Goal: Find specific page/section: Find specific page/section

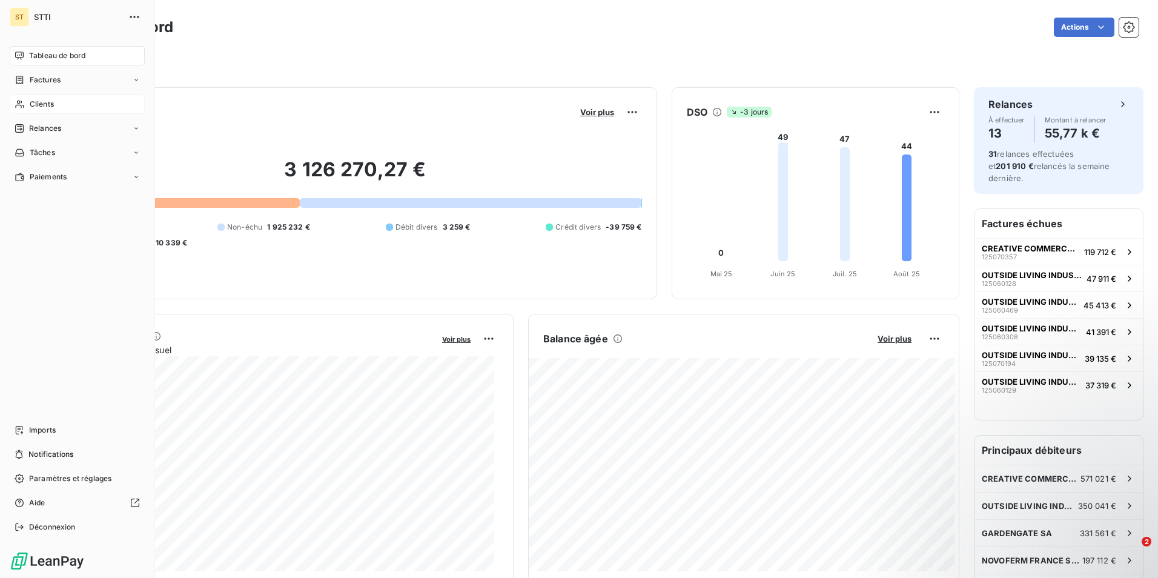
click at [35, 105] on span "Clients" at bounding box center [42, 104] width 24 height 11
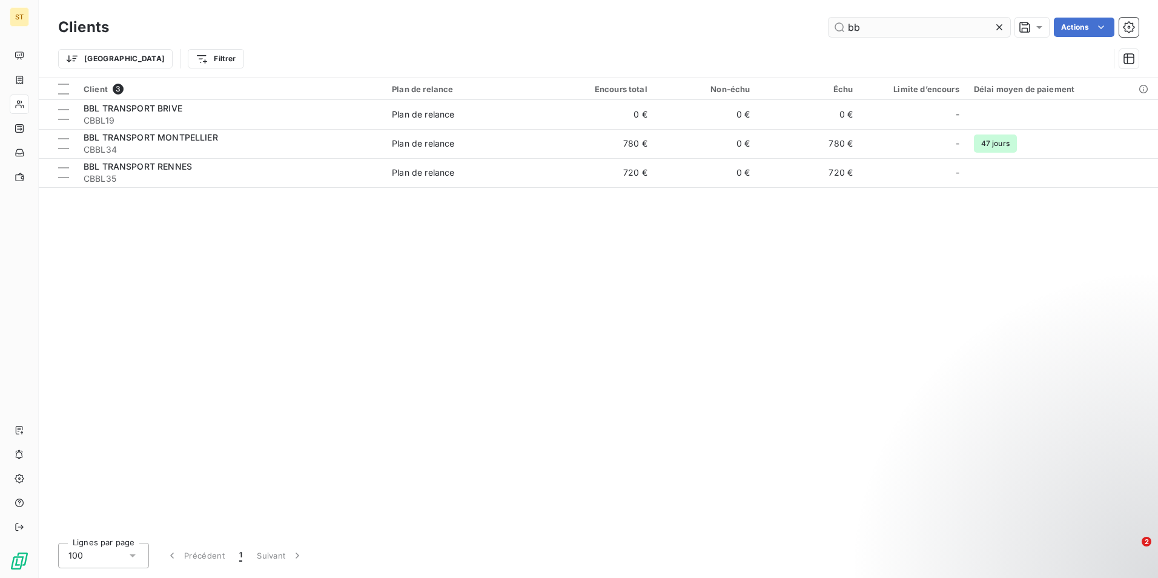
type input "b"
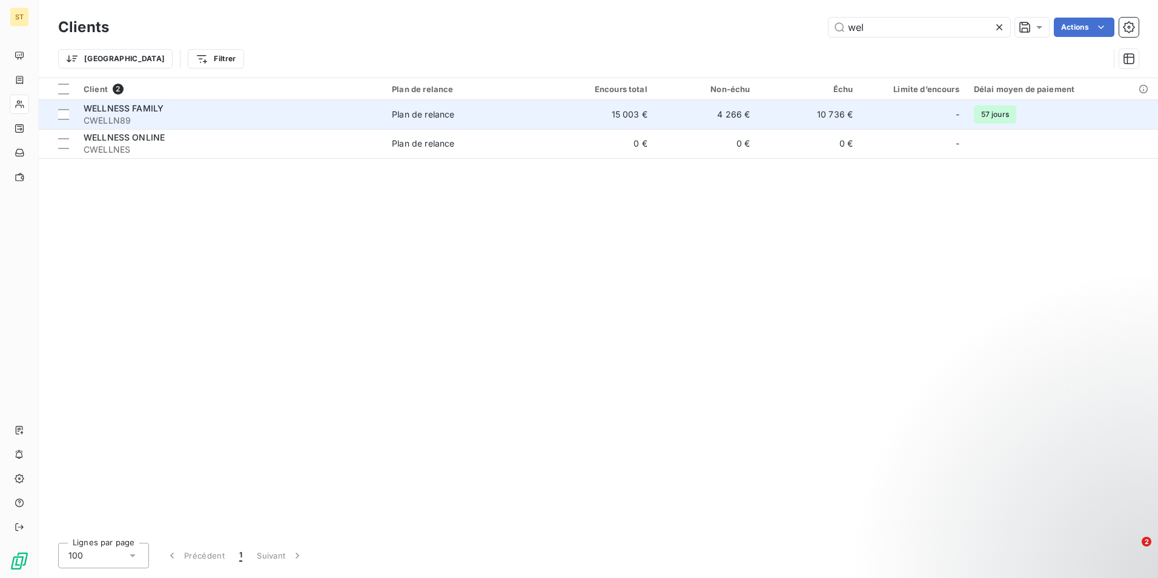
type input "wel"
click at [422, 108] on div "Plan de relance" at bounding box center [423, 114] width 62 height 12
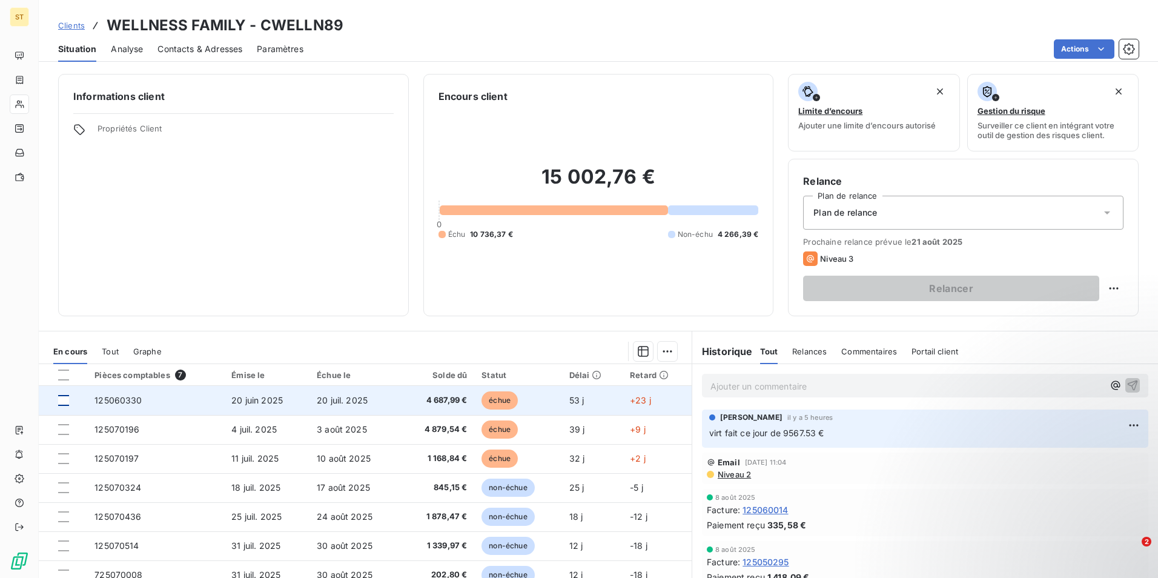
click at [61, 401] on div at bounding box center [63, 400] width 11 height 11
click at [61, 399] on icon at bounding box center [63, 400] width 7 height 7
click at [60, 402] on div at bounding box center [63, 400] width 11 height 11
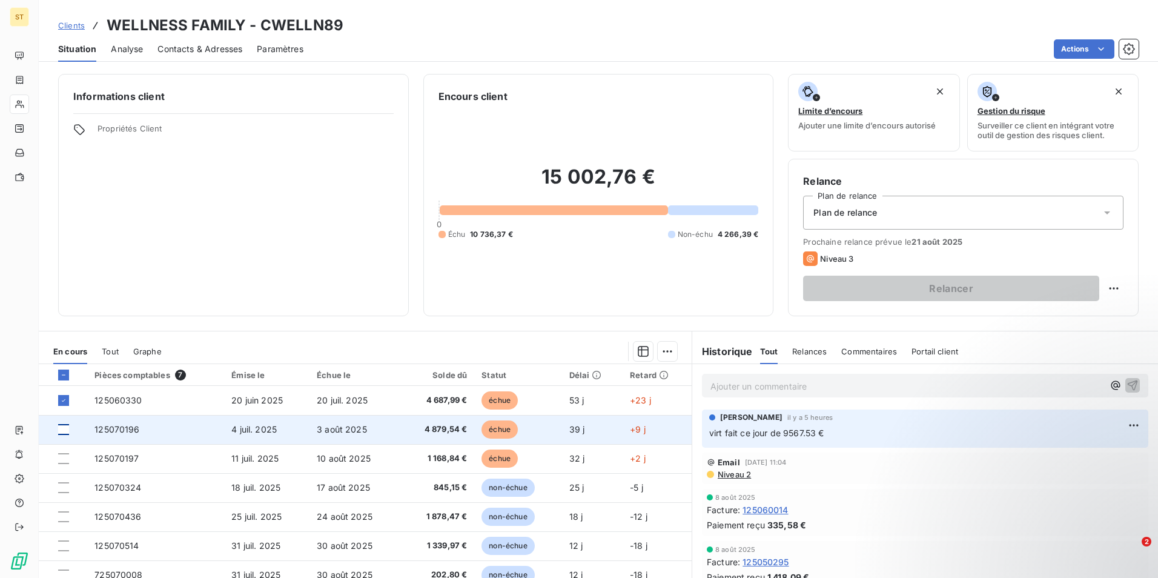
click at [64, 427] on div at bounding box center [63, 429] width 11 height 11
click at [64, 431] on icon at bounding box center [63, 429] width 7 height 7
click at [65, 402] on icon at bounding box center [63, 400] width 7 height 7
click at [1101, 211] on icon at bounding box center [1107, 213] width 12 height 12
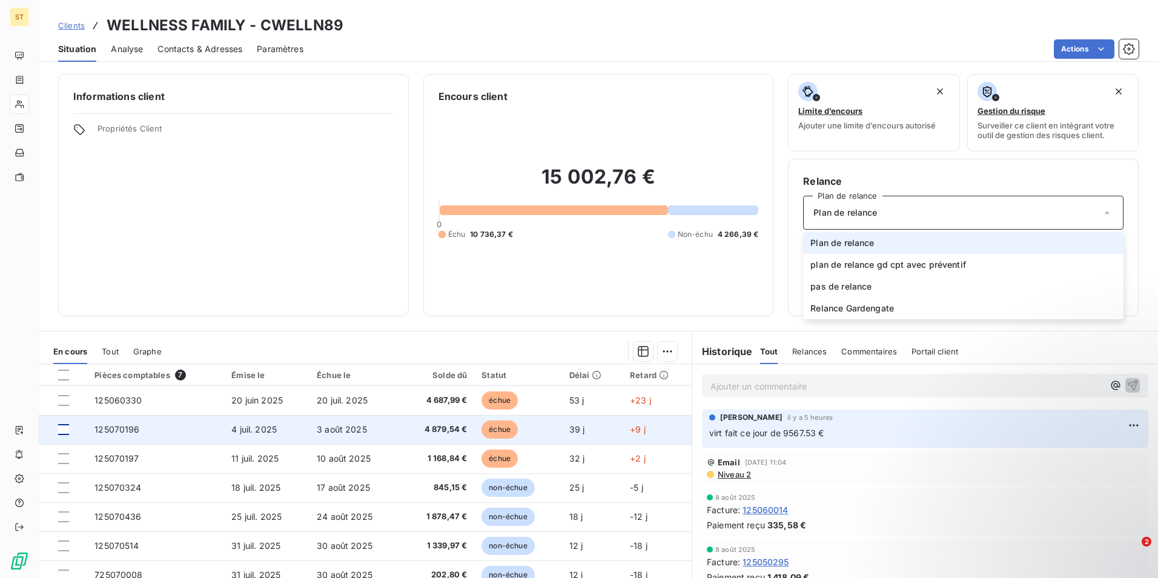
click at [1101, 211] on icon at bounding box center [1107, 213] width 12 height 12
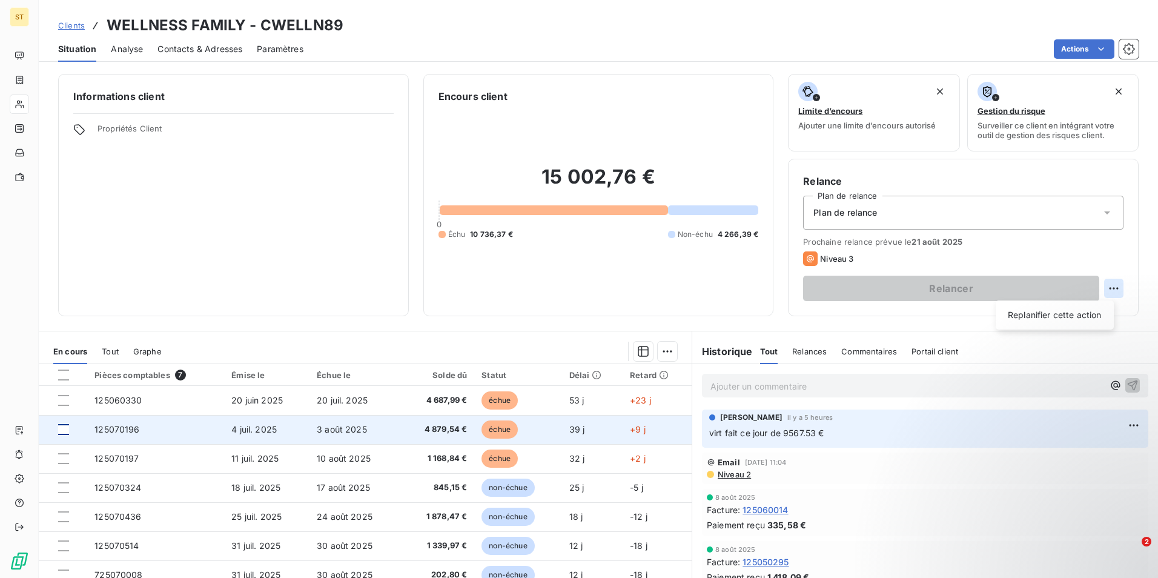
click at [1102, 286] on html "ST Clients WELLNESS FAMILY - CWELLN89 Situation Analyse Contacts & Adresses Par…" at bounding box center [579, 289] width 1158 height 578
click at [520, 28] on div "Clients WELLNESS FAMILY - CWELLN89" at bounding box center [598, 26] width 1119 height 22
click at [813, 351] on span "Relances" at bounding box center [809, 351] width 35 height 10
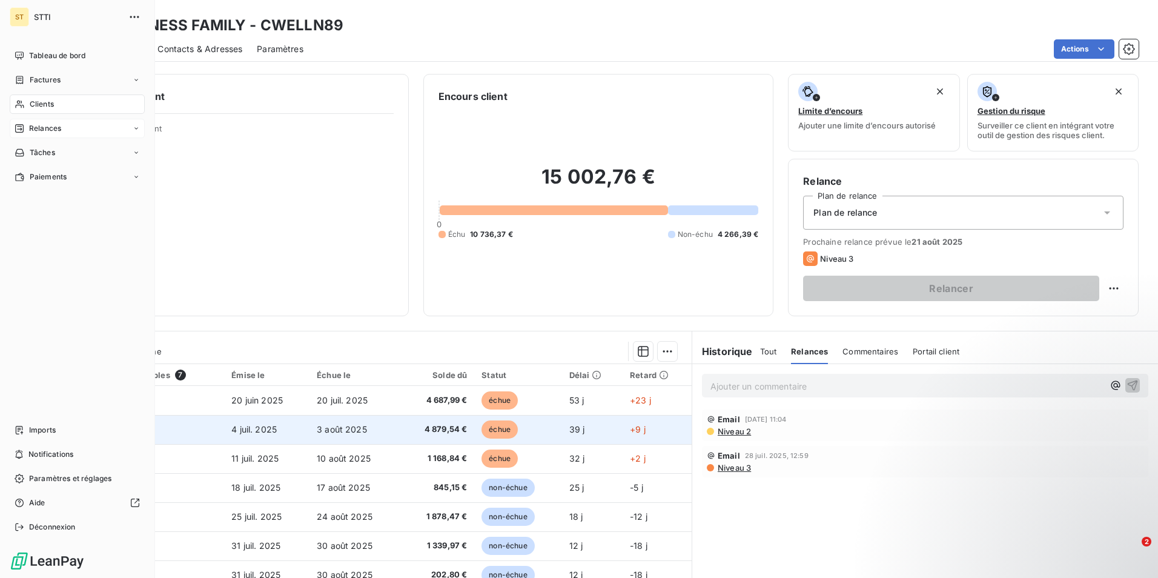
click at [135, 129] on icon at bounding box center [136, 128] width 7 height 7
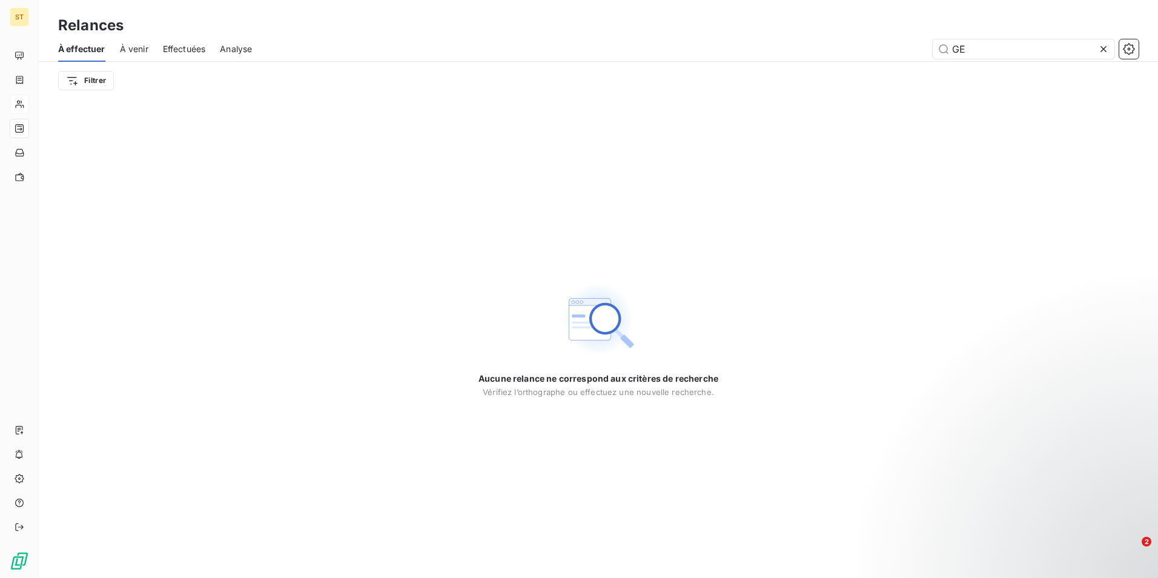
type input "G"
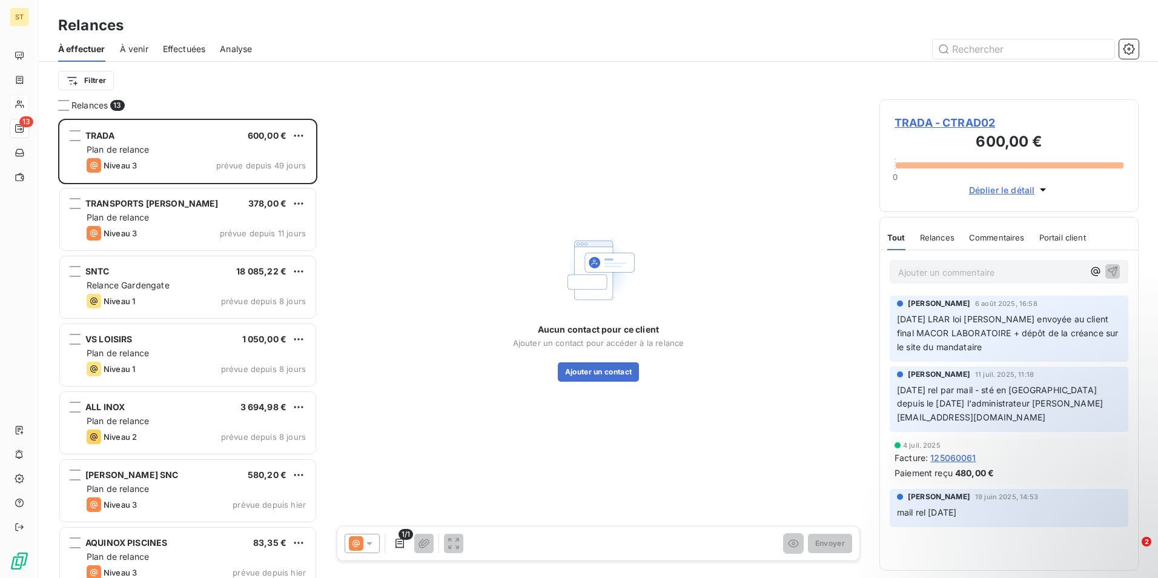
scroll to position [450, 250]
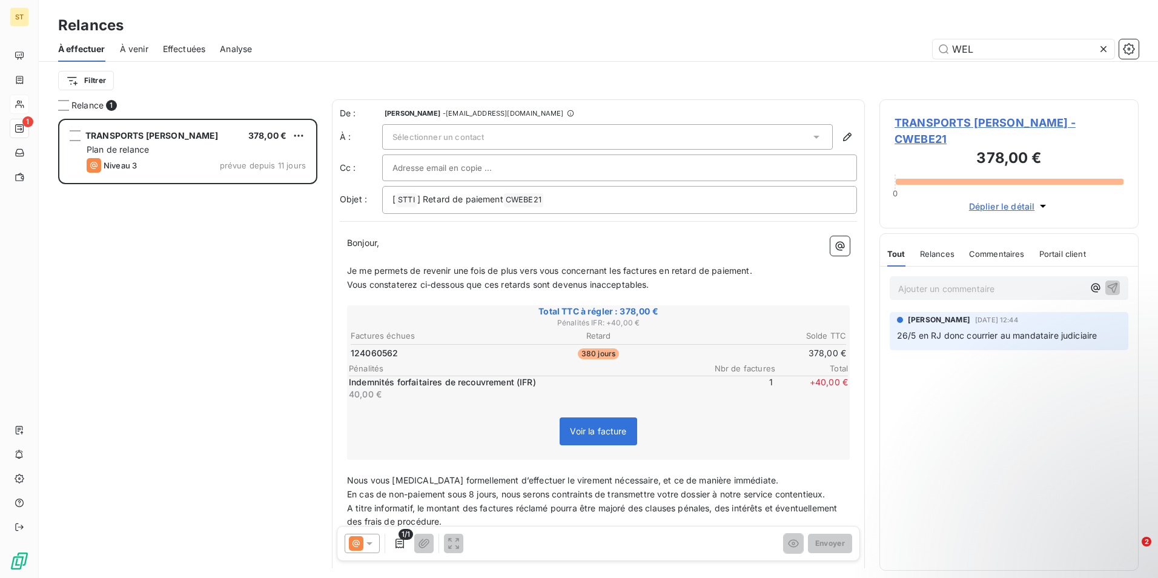
scroll to position [450, 250]
type input "W"
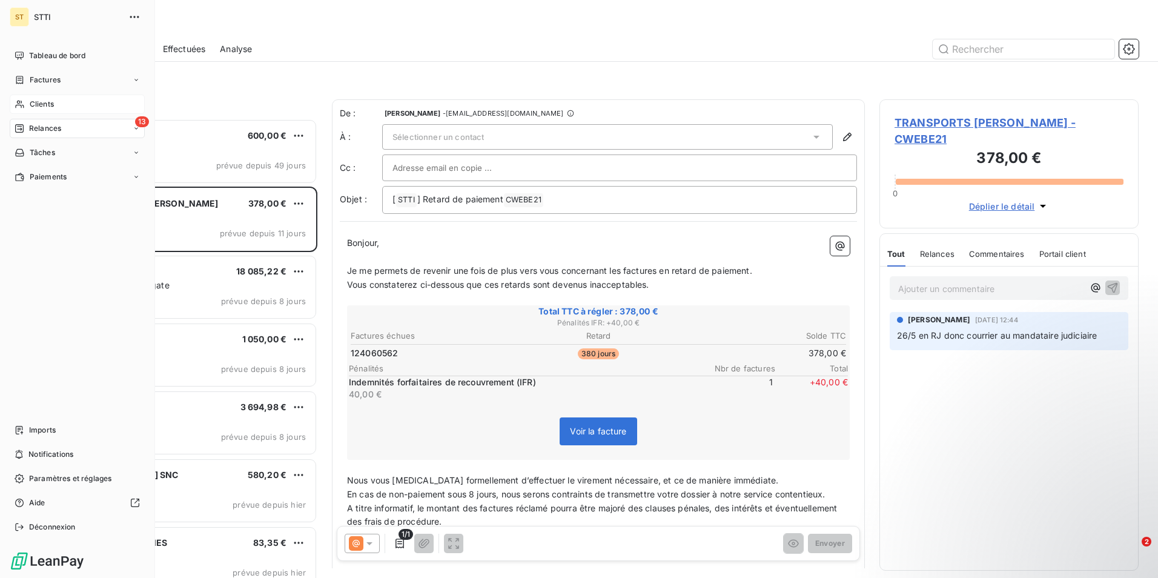
click at [55, 102] on div "Clients" at bounding box center [77, 103] width 135 height 19
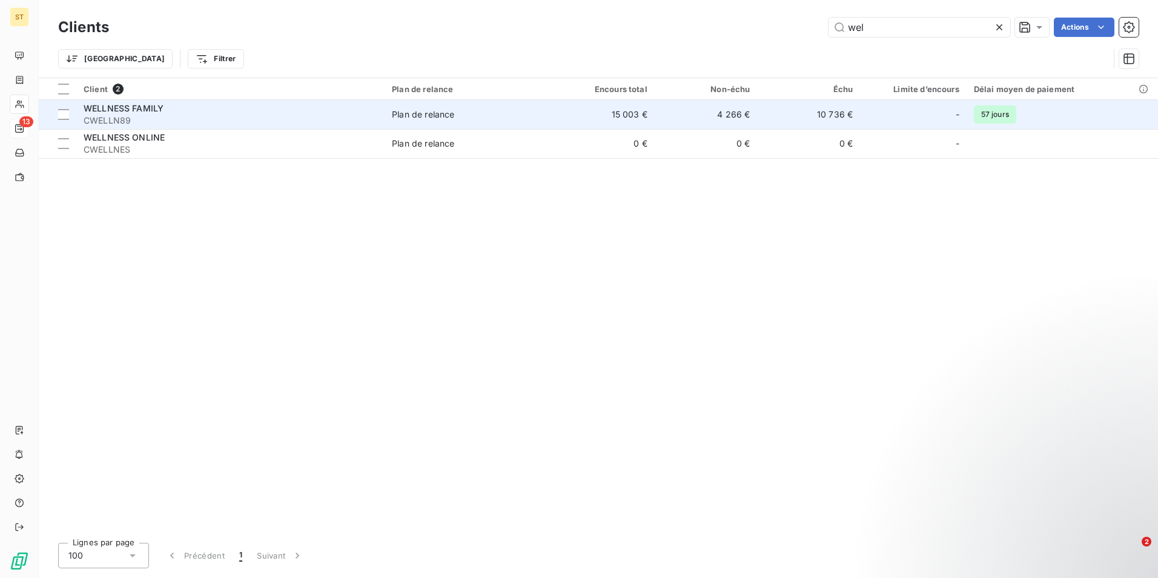
click at [634, 107] on td "15 003 €" at bounding box center [603, 114] width 103 height 29
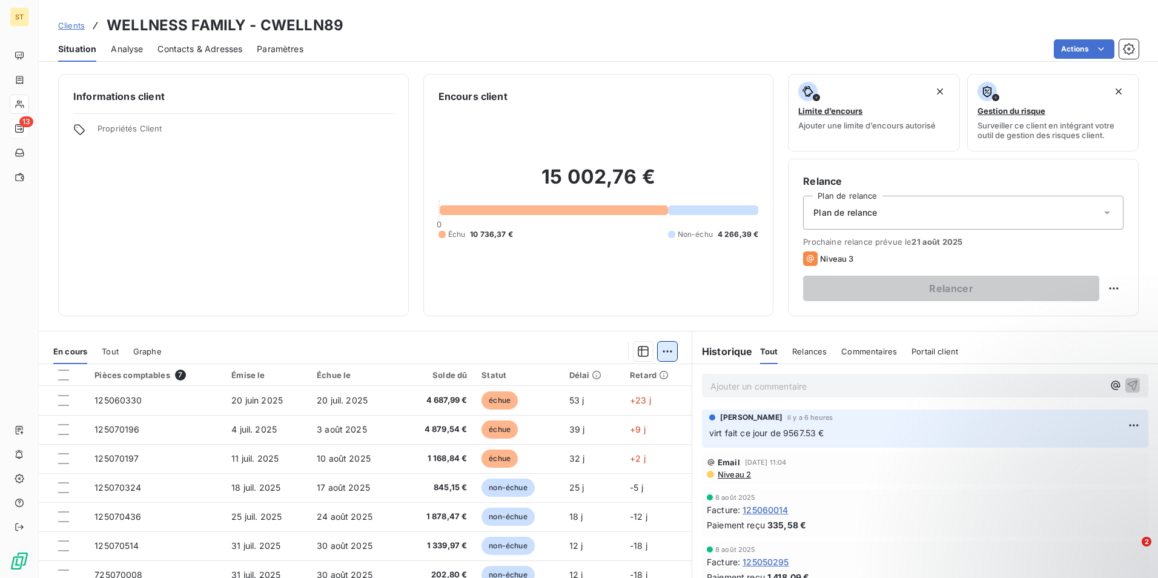
click at [665, 353] on html "ST 13 Clients WELLNESS FAMILY - CWELLN89 Situation Analyse Contacts & Adresses …" at bounding box center [579, 289] width 1158 height 578
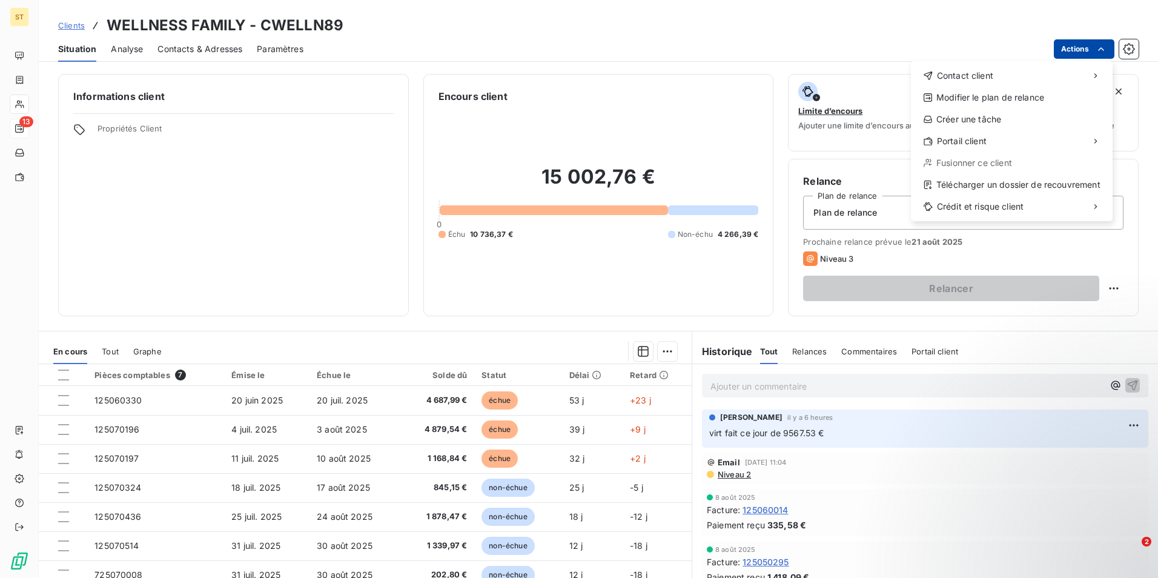
click at [1107, 48] on html "ST 13 Clients WELLNESS FAMILY - CWELLN89 Situation Analyse Contacts & Adresses …" at bounding box center [579, 289] width 1158 height 578
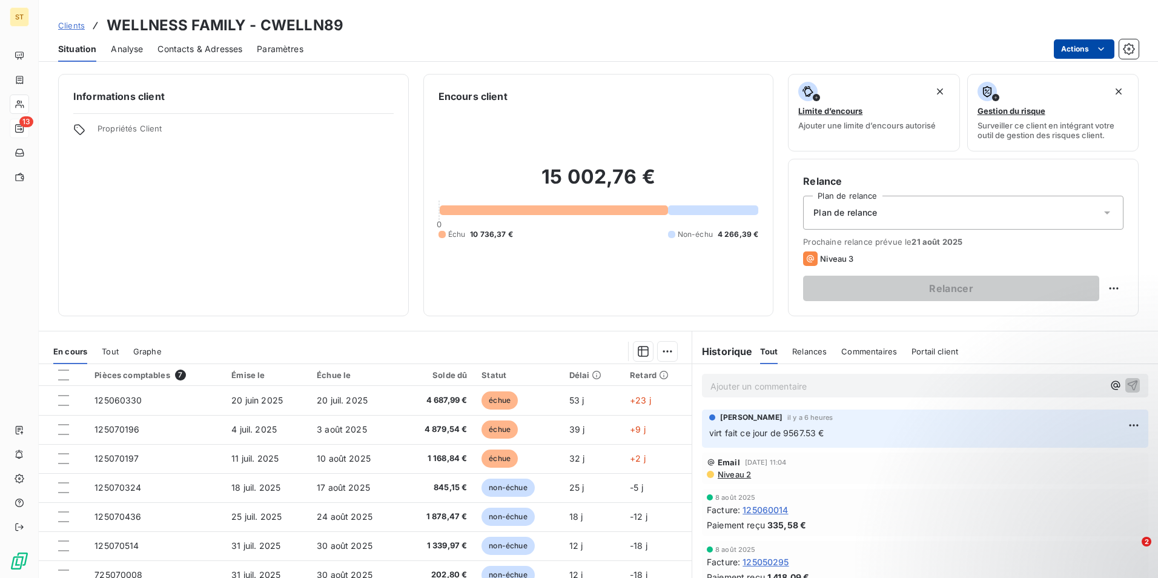
click at [1107, 48] on html "ST 13 Clients WELLNESS FAMILY - CWELLN89 Situation Analyse Contacts & Adresses …" at bounding box center [579, 289] width 1158 height 578
click at [1125, 47] on icon "button" at bounding box center [1129, 49] width 12 height 12
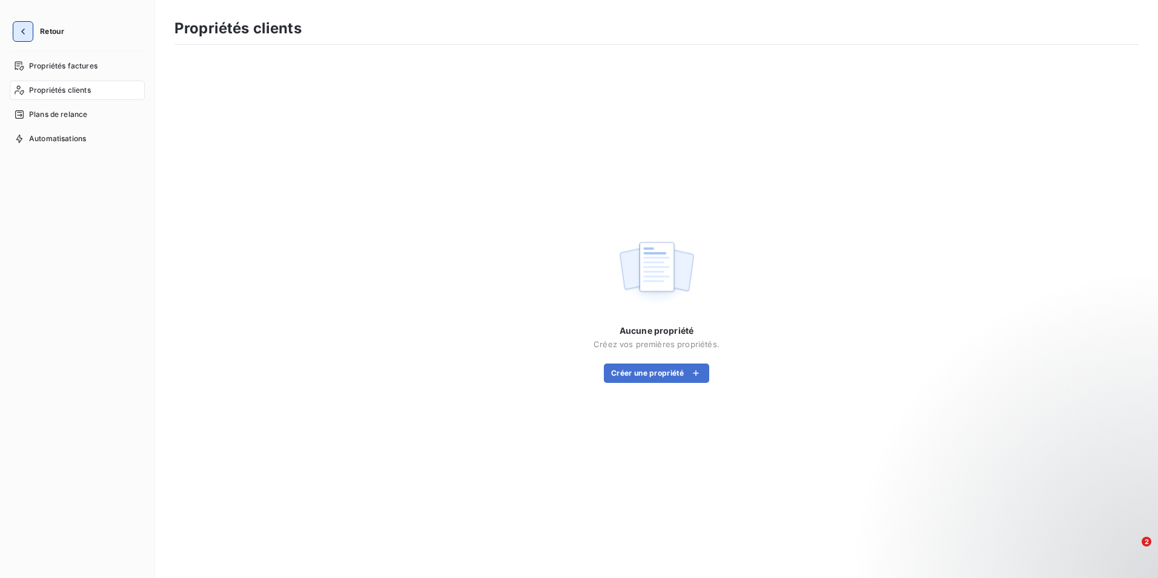
click at [30, 25] on button "button" at bounding box center [22, 31] width 19 height 19
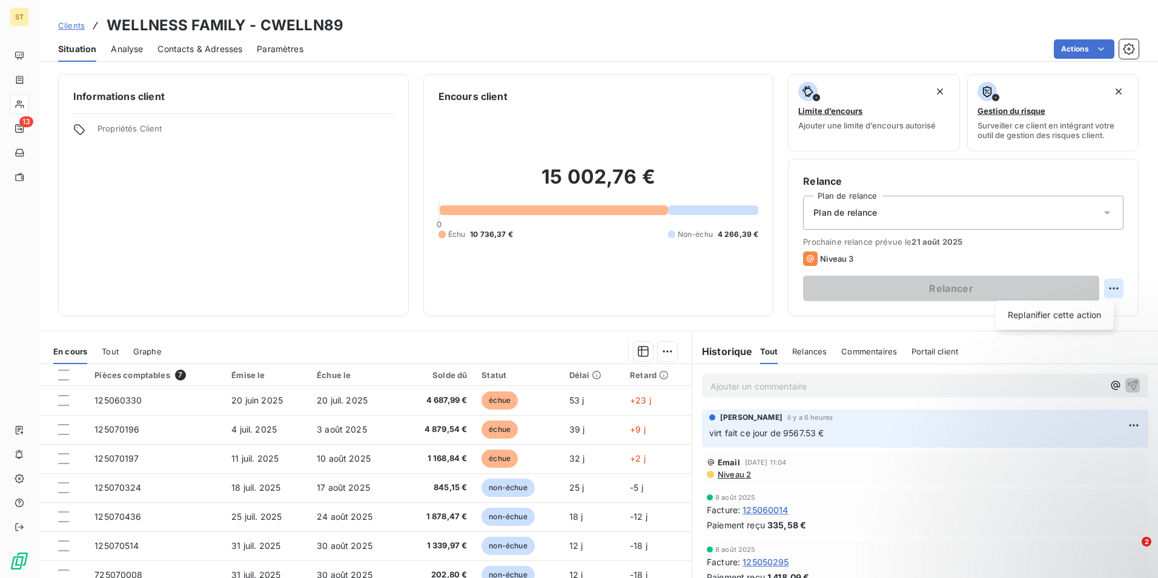
click at [1108, 290] on html "ST 13 Clients WELLNESS FAMILY - CWELLN89 Situation Analyse Contacts & Adresses …" at bounding box center [579, 289] width 1158 height 578
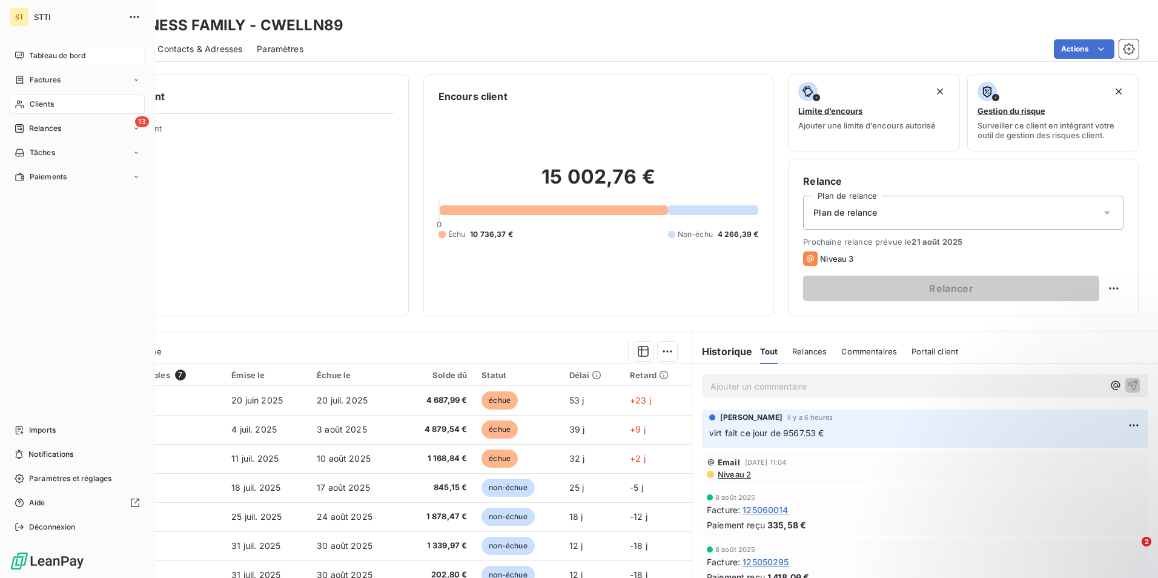
click at [45, 51] on span "Tableau de bord" at bounding box center [57, 55] width 56 height 11
